Goal: Task Accomplishment & Management: Manage account settings

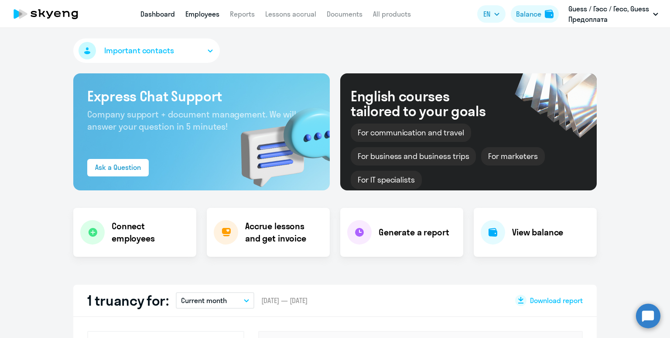
click at [198, 14] on link "Employees" at bounding box center [202, 14] width 34 height 9
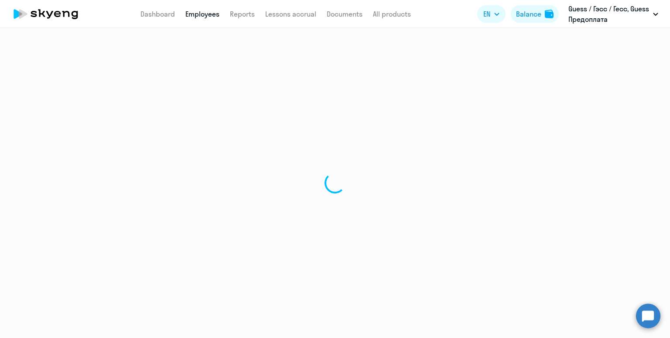
select select "30"
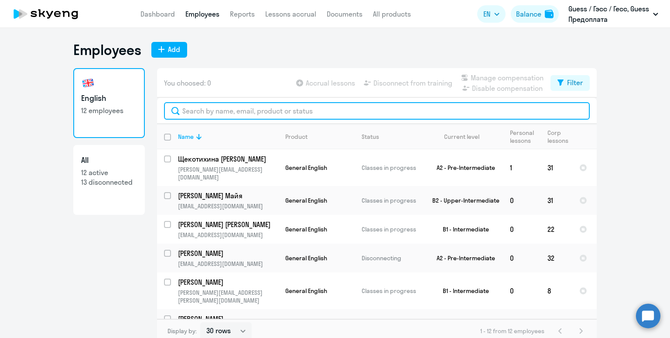
click at [223, 115] on input "text" at bounding box center [377, 110] width 426 height 17
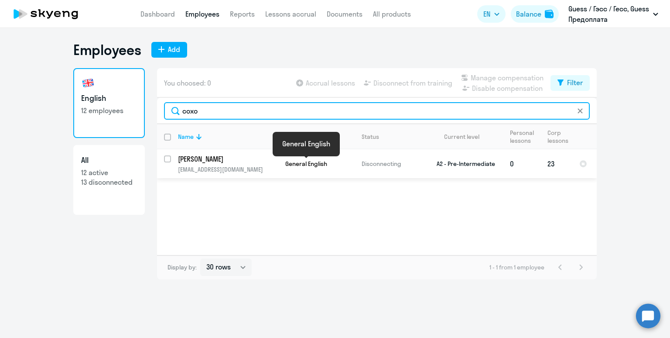
type input "сохо"
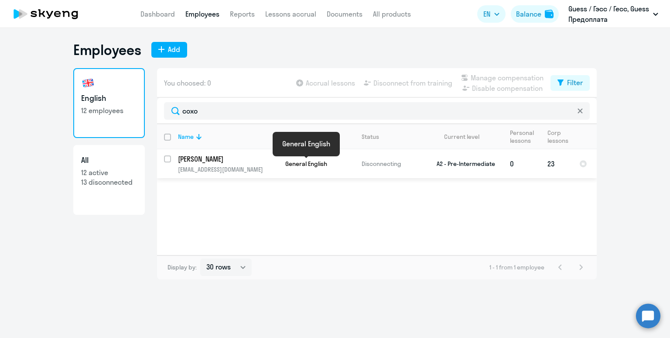
click at [297, 166] on span "General English" at bounding box center [306, 164] width 42 height 8
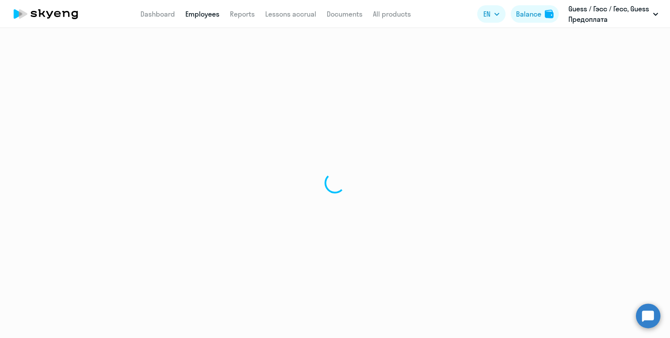
select select "english"
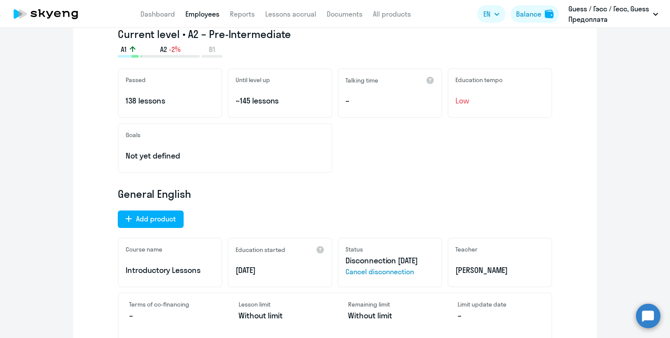
scroll to position [179, 0]
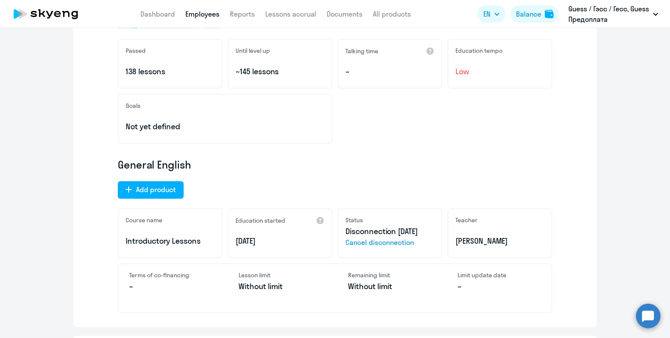
click at [388, 242] on span "Cancel disconnection" at bounding box center [389, 242] width 89 height 10
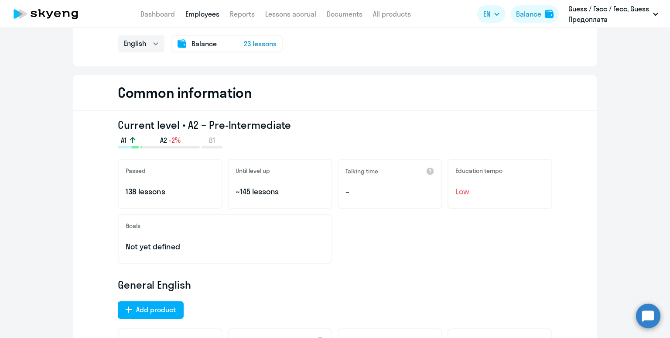
scroll to position [0, 0]
